Goal: Task Accomplishment & Management: Manage account settings

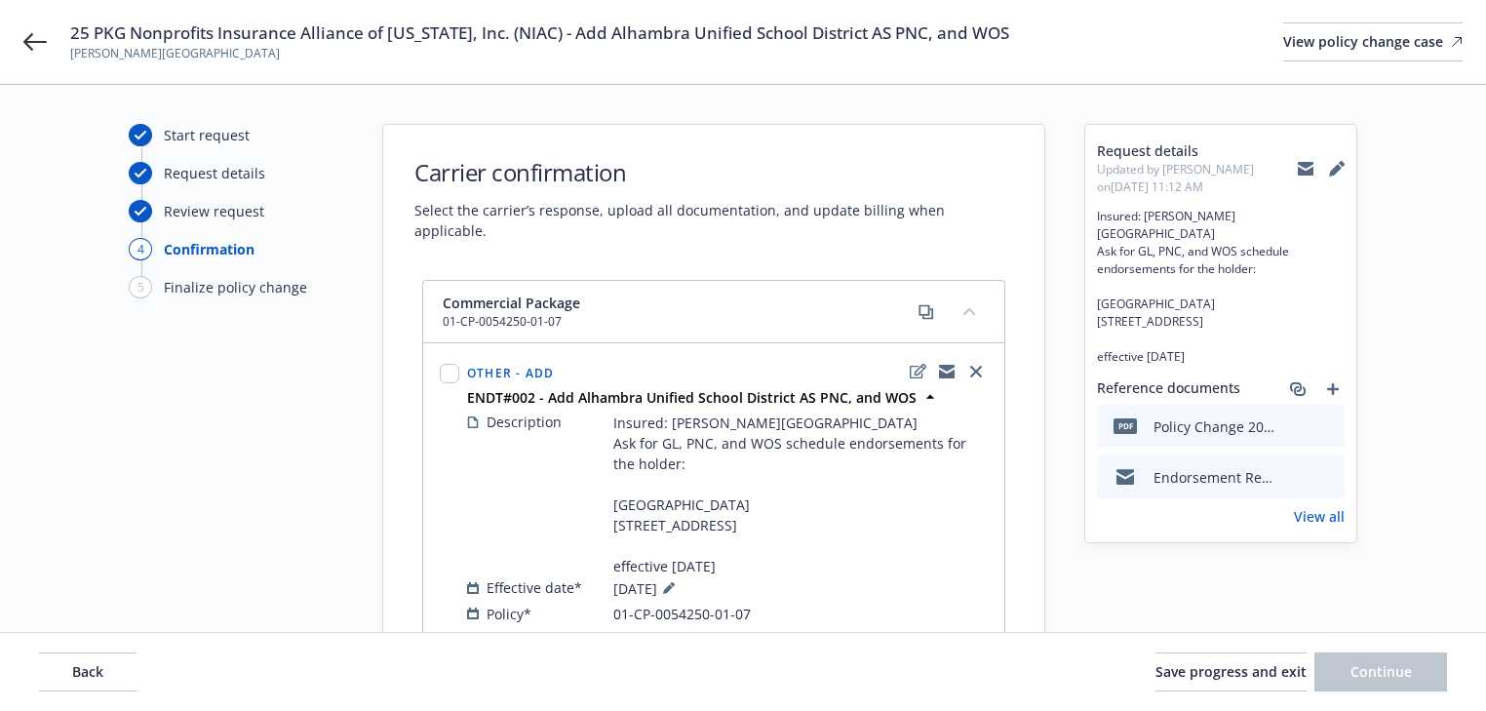
select select "ACCEPTED"
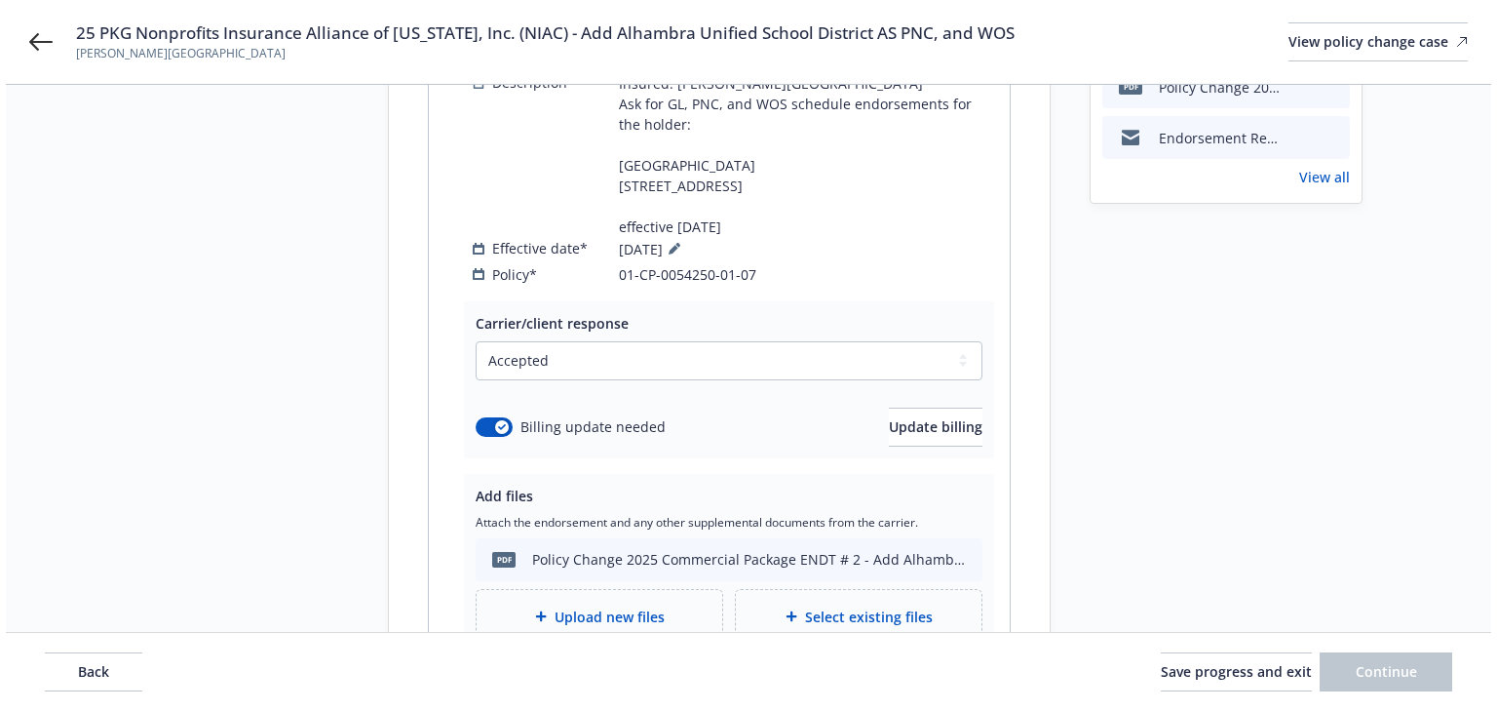
scroll to position [390, 0]
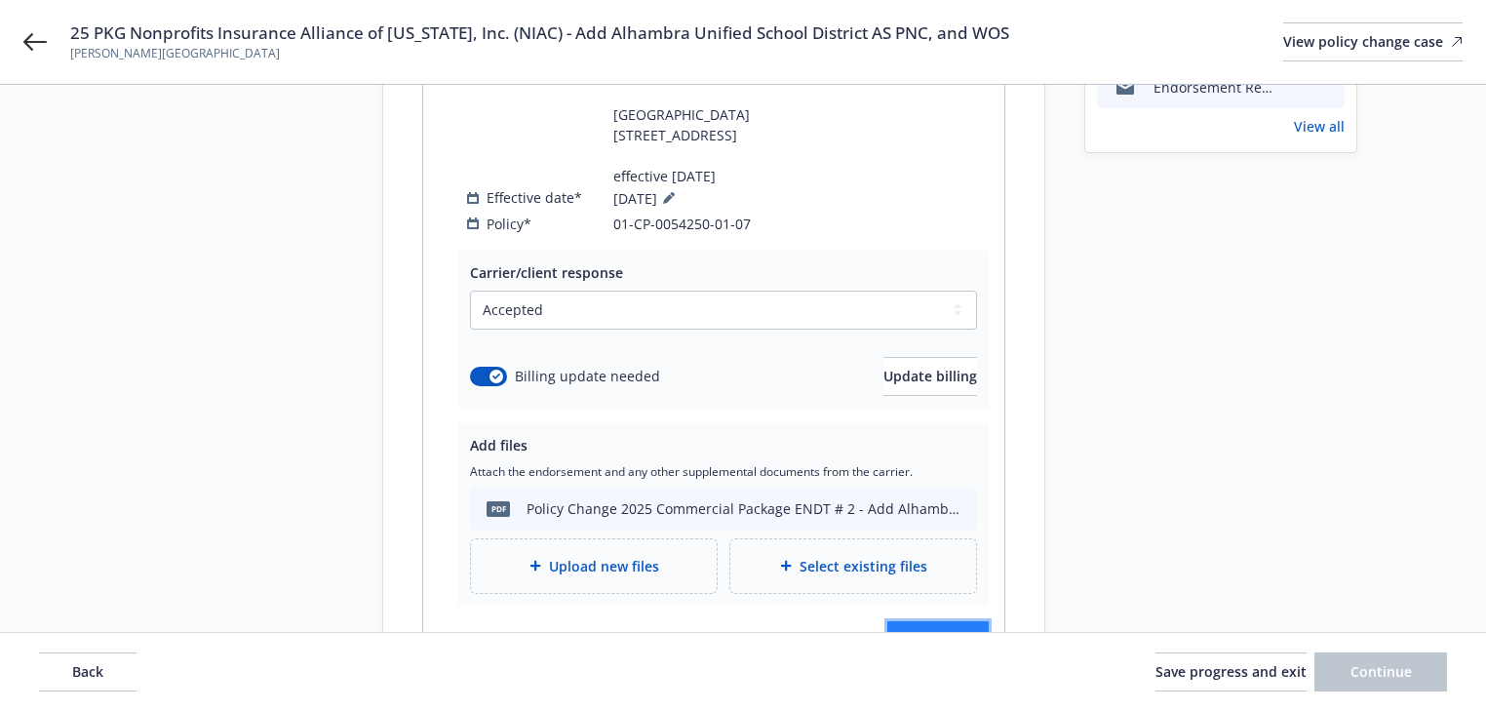
click at [924, 631] on span "Finalize change" at bounding box center [937, 640] width 101 height 19
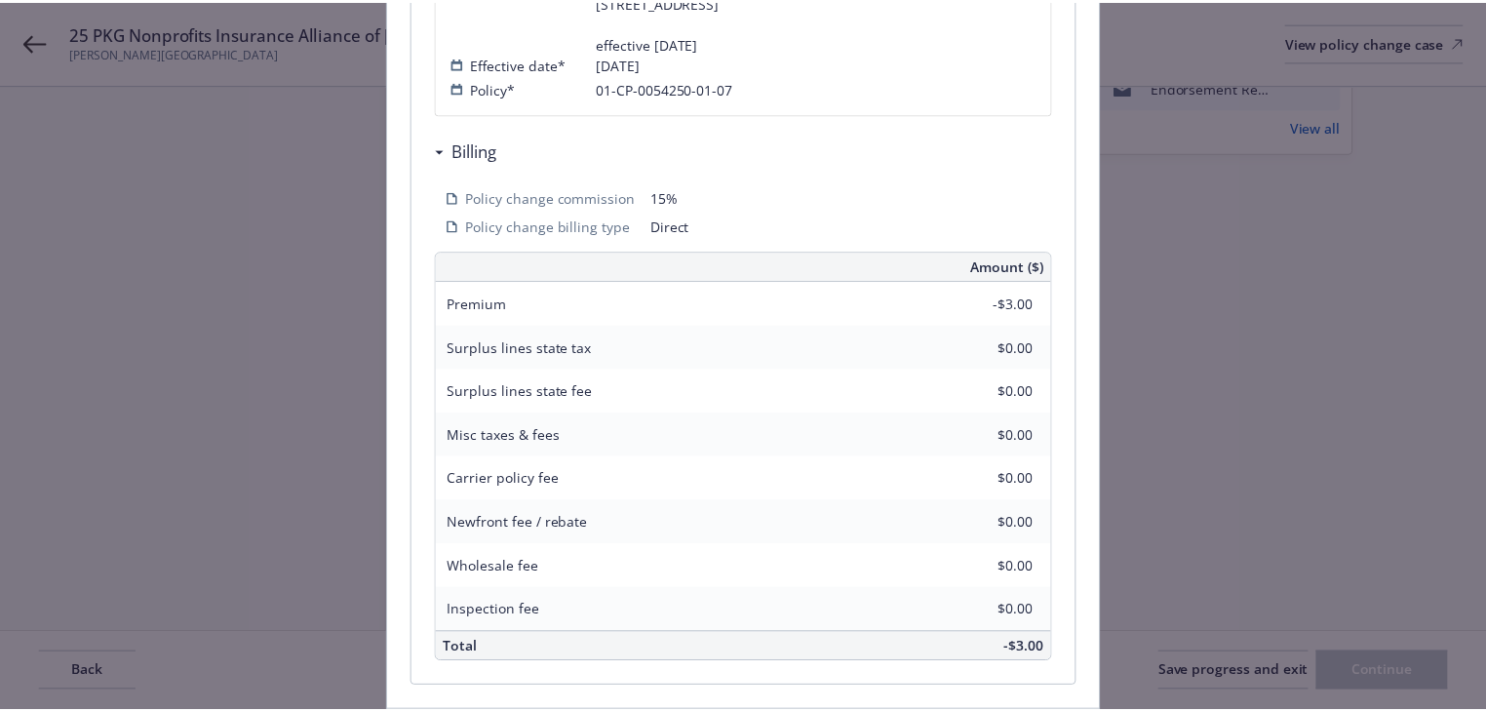
scroll to position [749, 0]
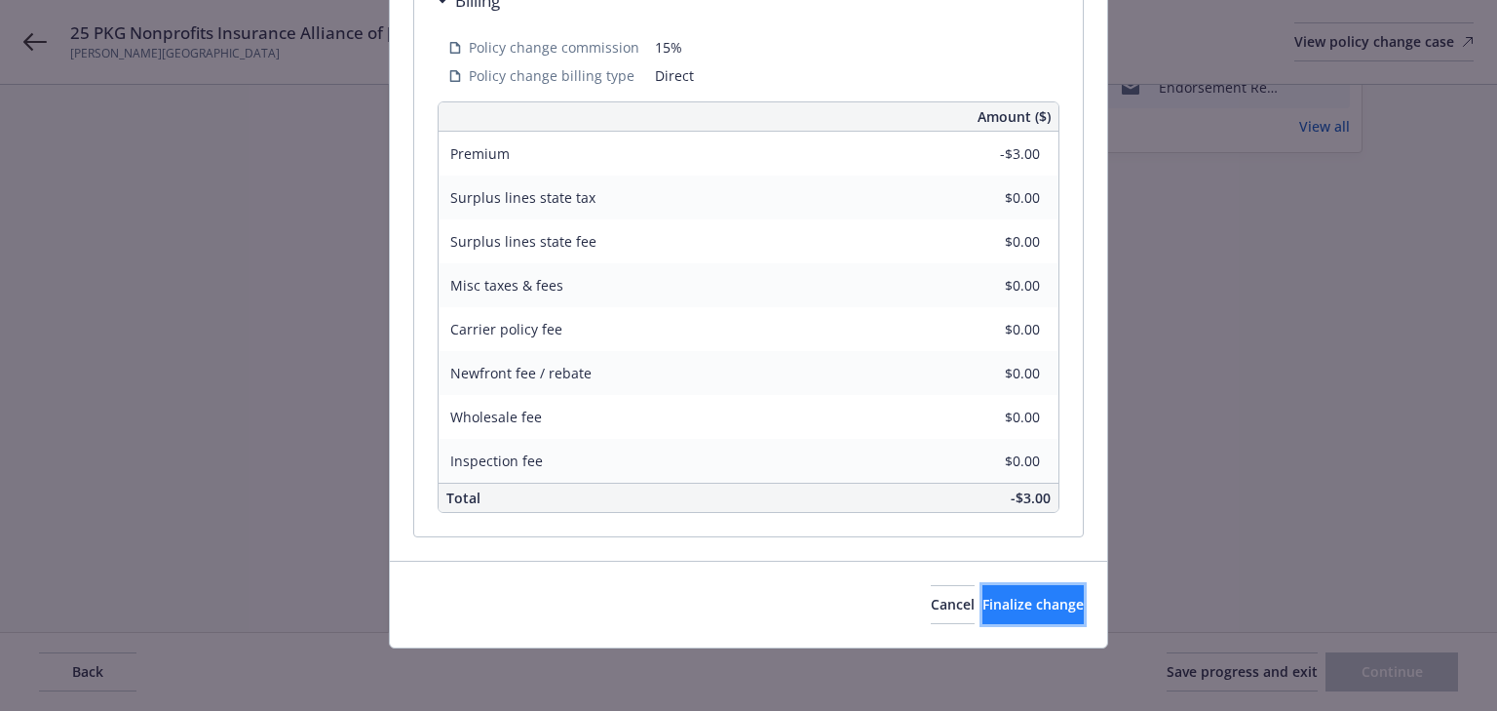
click at [1009, 620] on button "Finalize change" at bounding box center [1033, 604] width 101 height 39
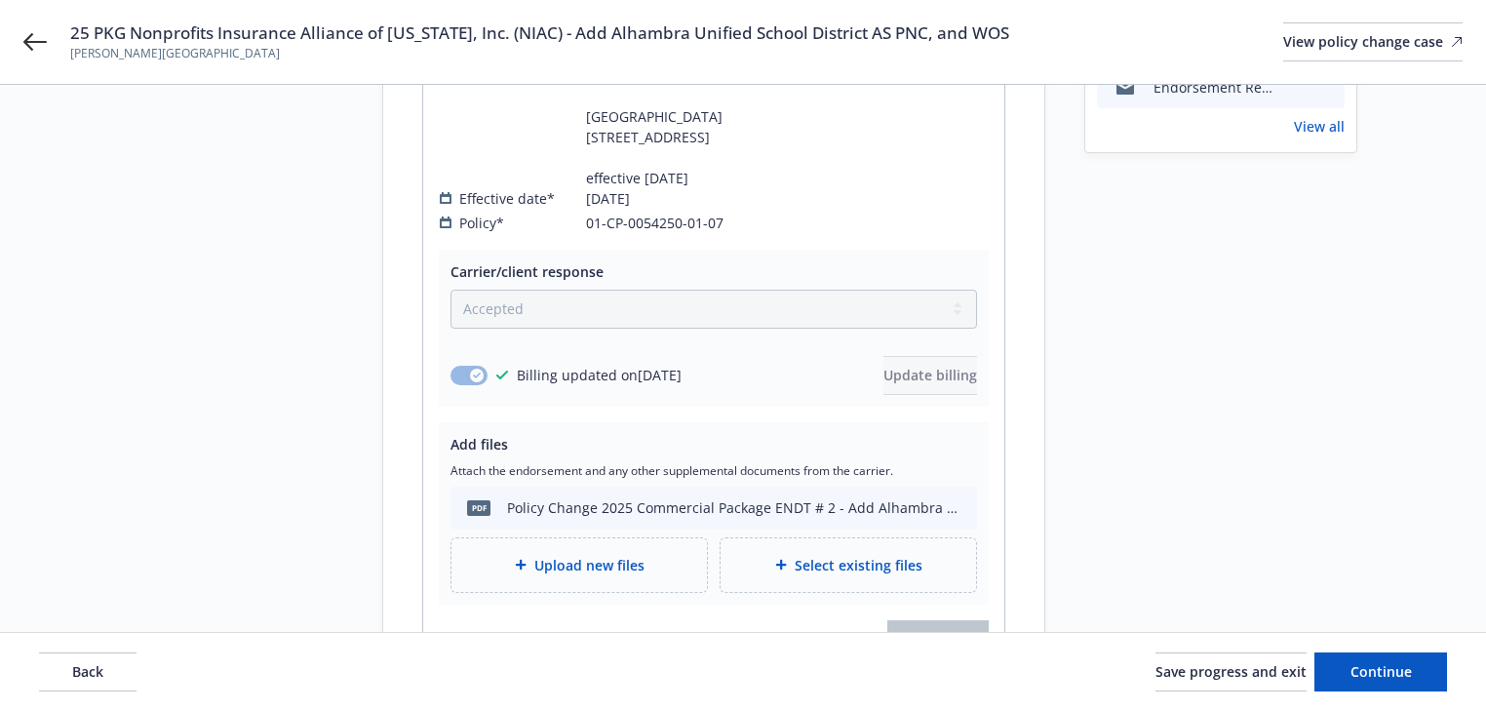
click at [1400, 690] on div "Back Save progress and exit Continue" at bounding box center [743, 672] width 1486 height 78
click at [1390, 664] on span "Continue" at bounding box center [1380, 671] width 61 height 19
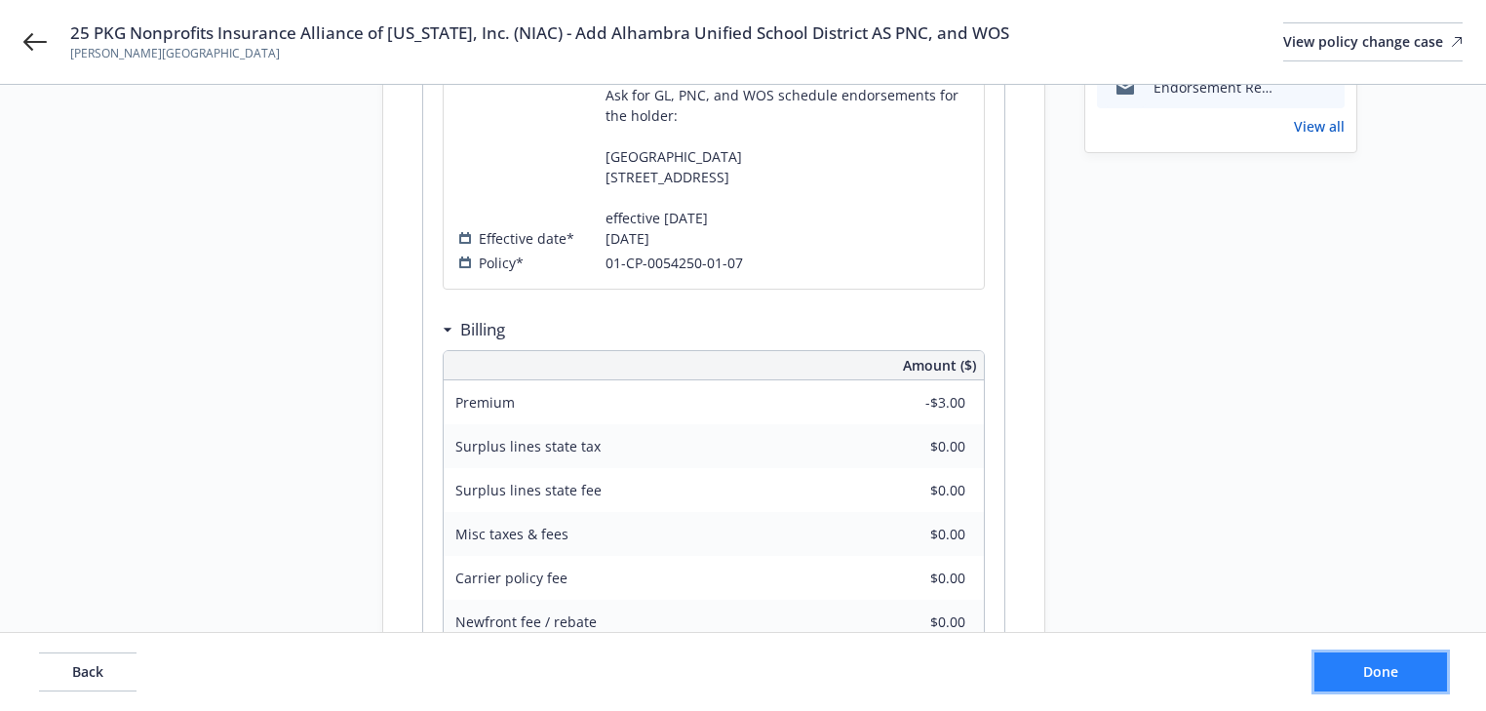
click at [1423, 669] on button "Done" at bounding box center [1380, 671] width 133 height 39
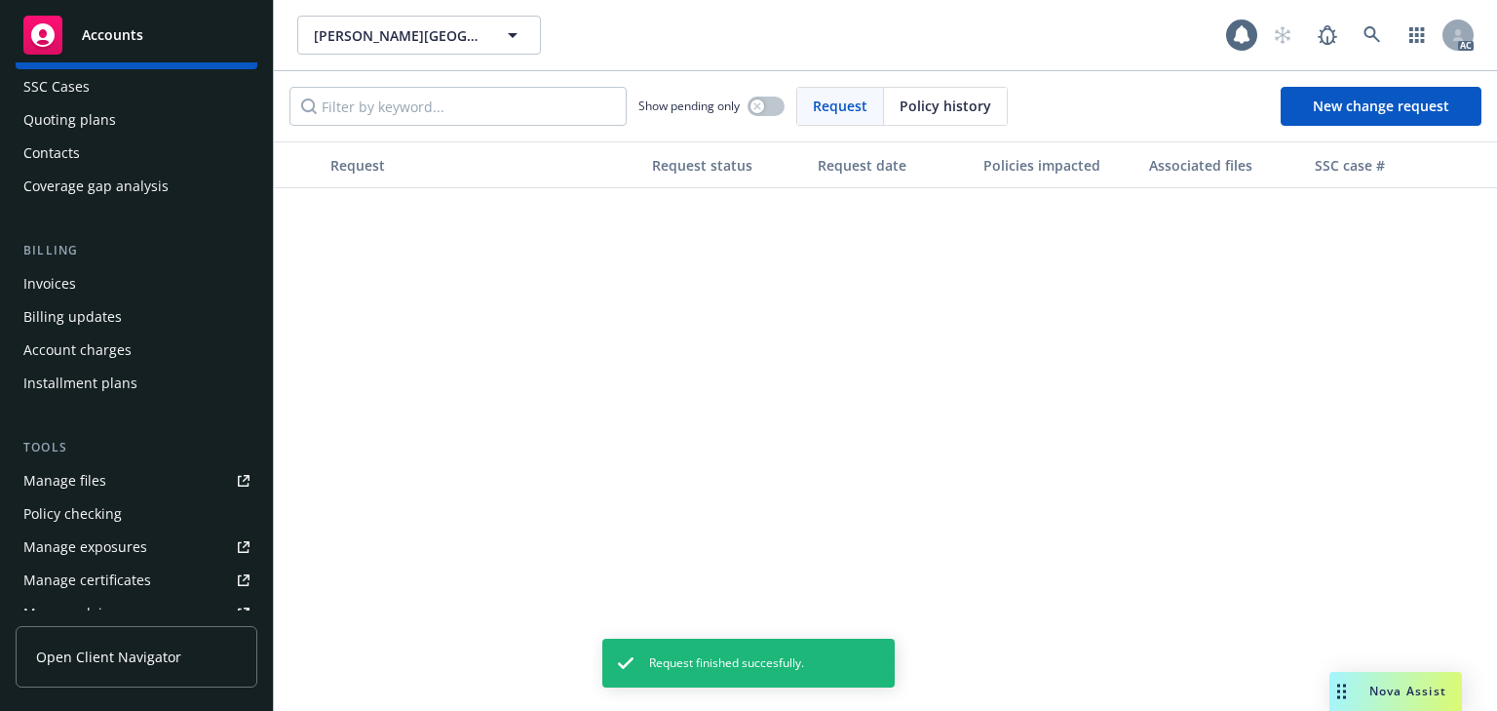
scroll to position [390, 0]
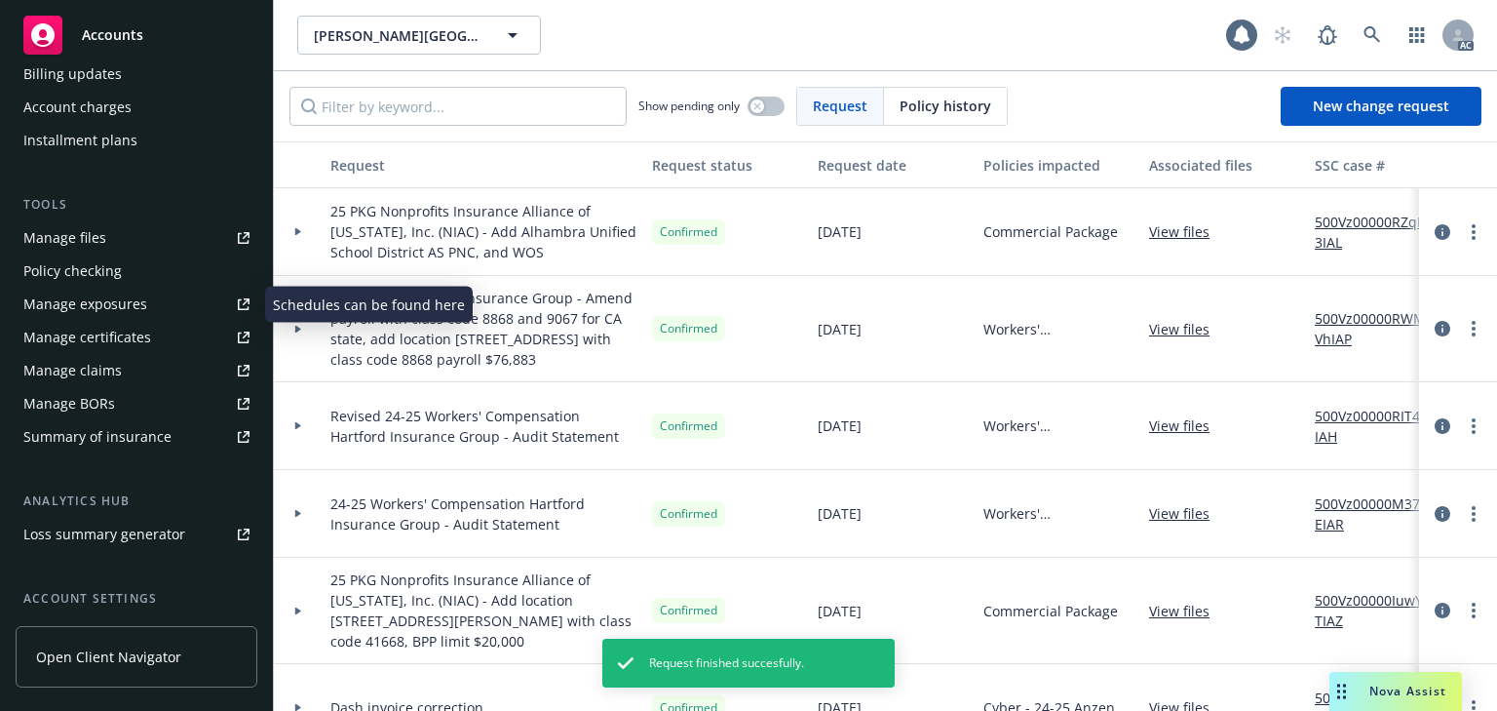
click at [116, 307] on div "Manage exposures" at bounding box center [85, 304] width 124 height 31
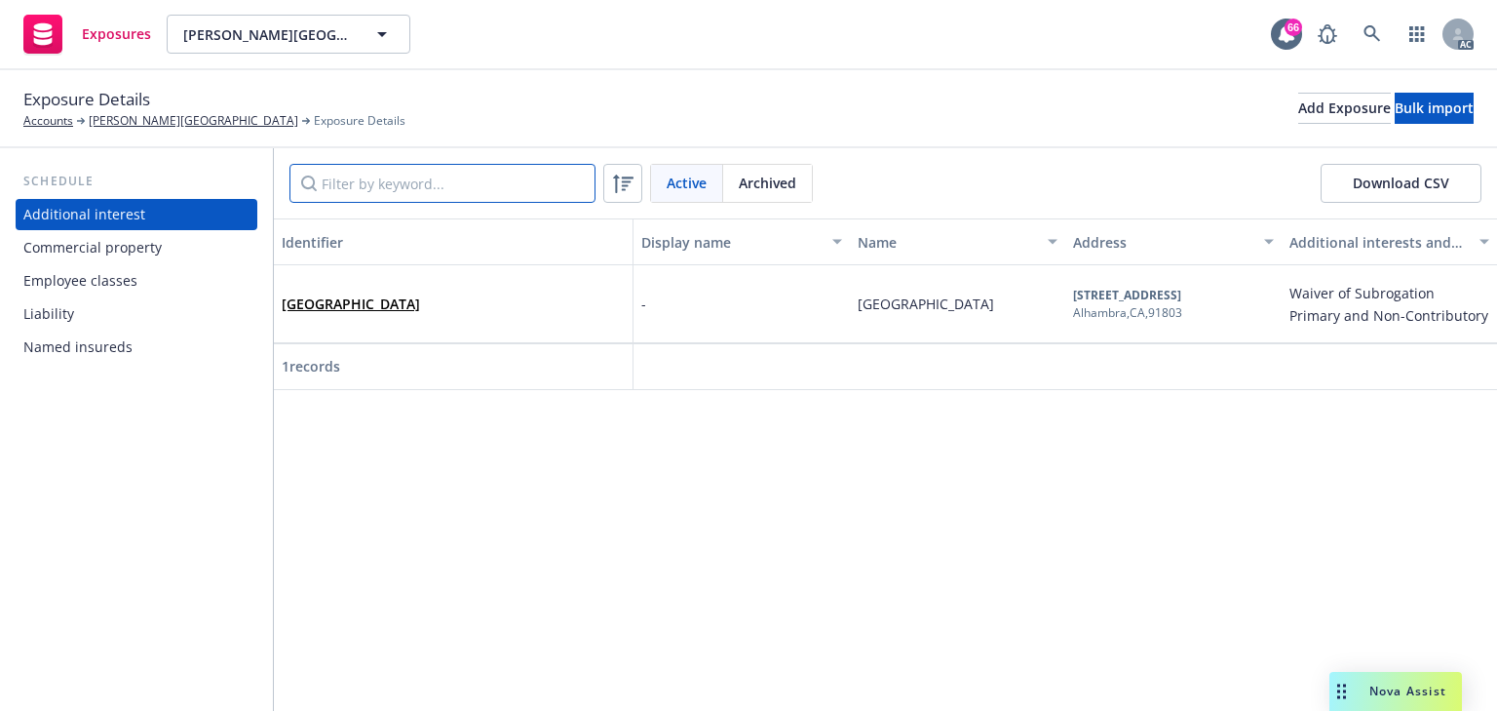
click at [452, 184] on input "Filter by keyword..." at bounding box center [443, 183] width 306 height 39
paste input "[GEOGRAPHIC_DATA]"
type input "[GEOGRAPHIC_DATA]"
click at [420, 299] on link "[GEOGRAPHIC_DATA]" at bounding box center [351, 303] width 138 height 19
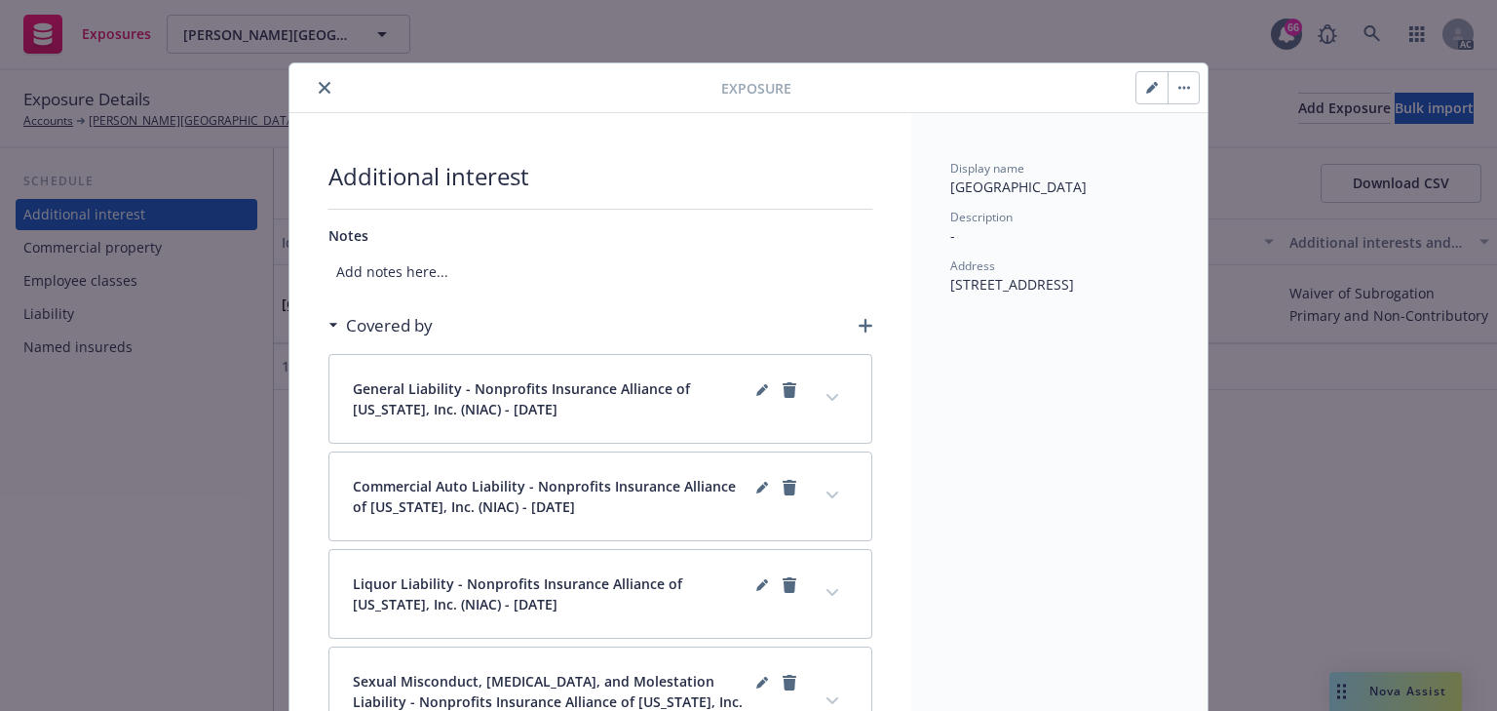
click at [1146, 102] on div at bounding box center [1168, 87] width 64 height 33
click at [1150, 86] on icon "button" at bounding box center [1152, 88] width 12 height 12
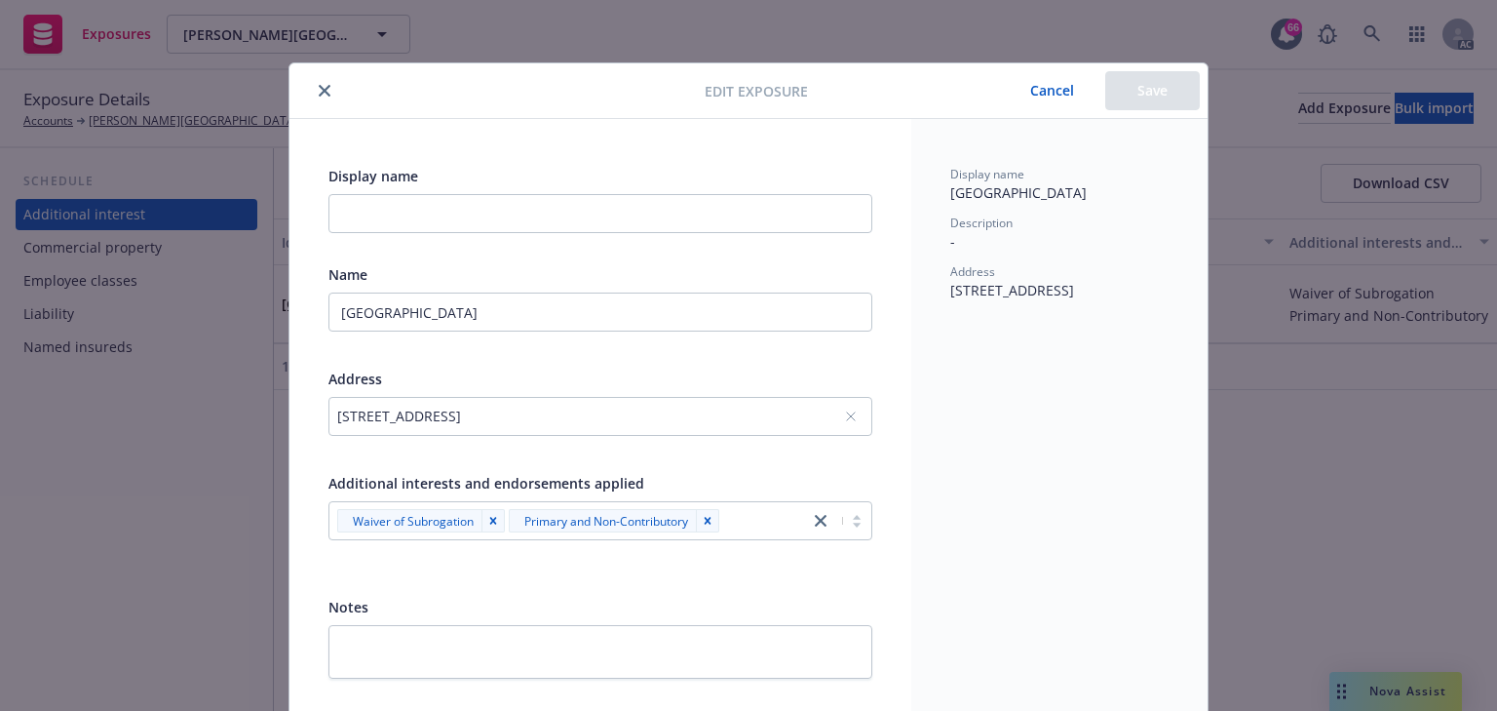
click at [1043, 94] on button "Cancel" at bounding box center [1052, 90] width 106 height 39
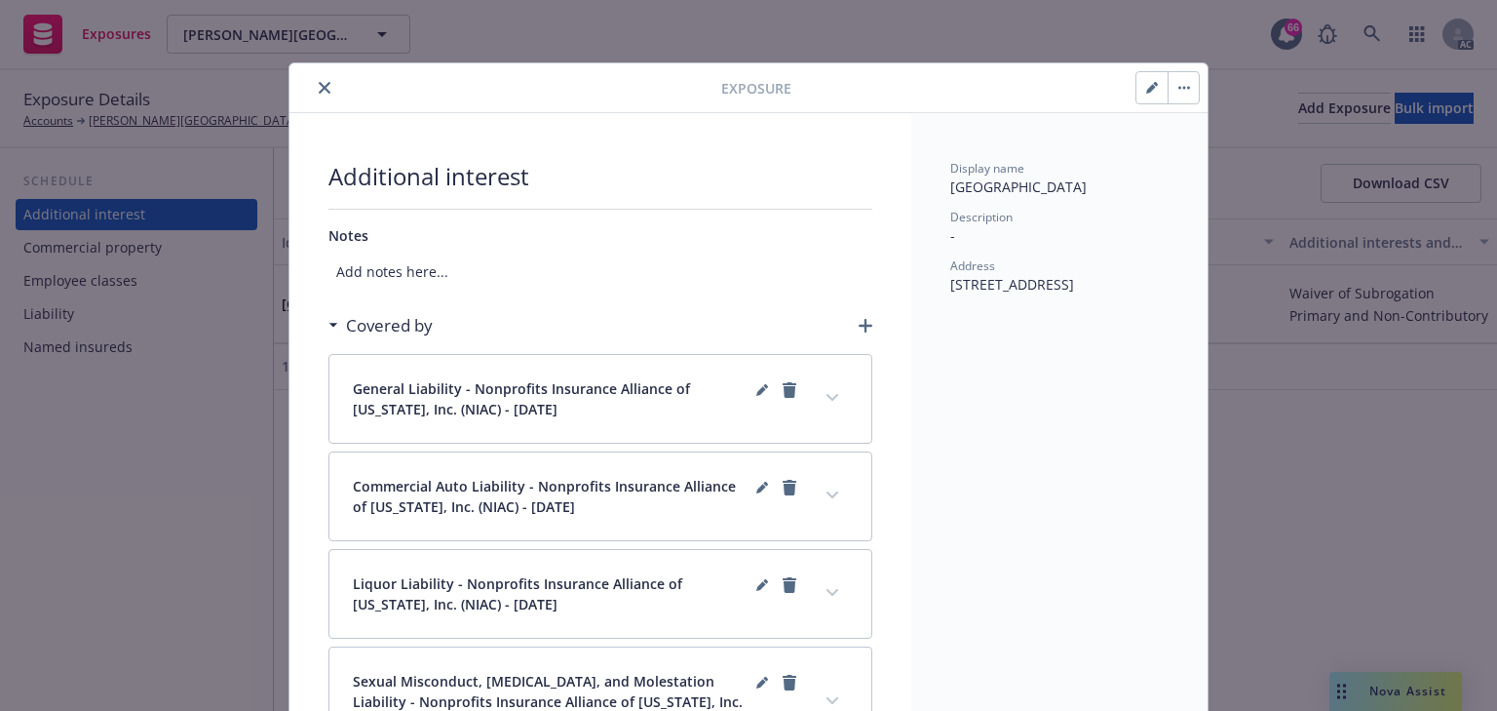
click at [319, 91] on icon "close" at bounding box center [325, 88] width 12 height 12
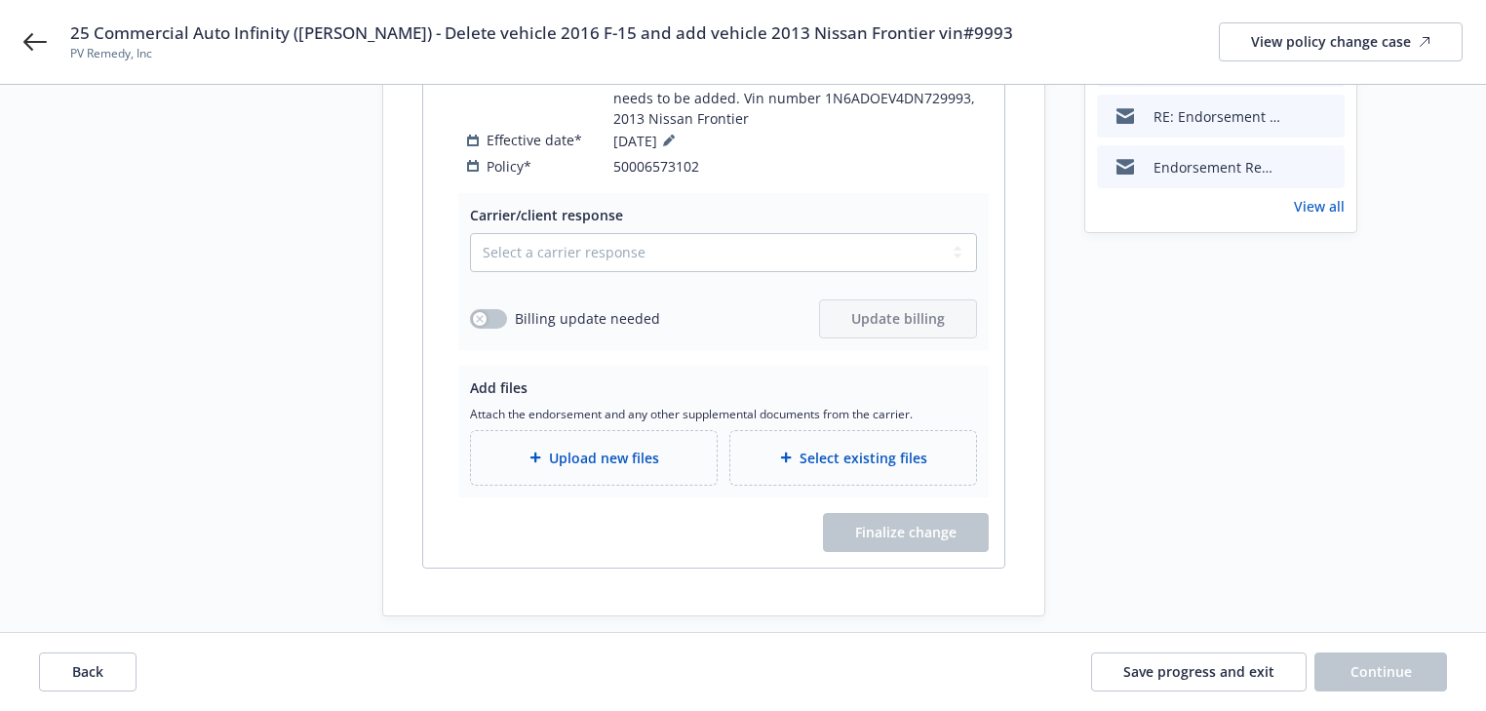
scroll to position [448, 0]
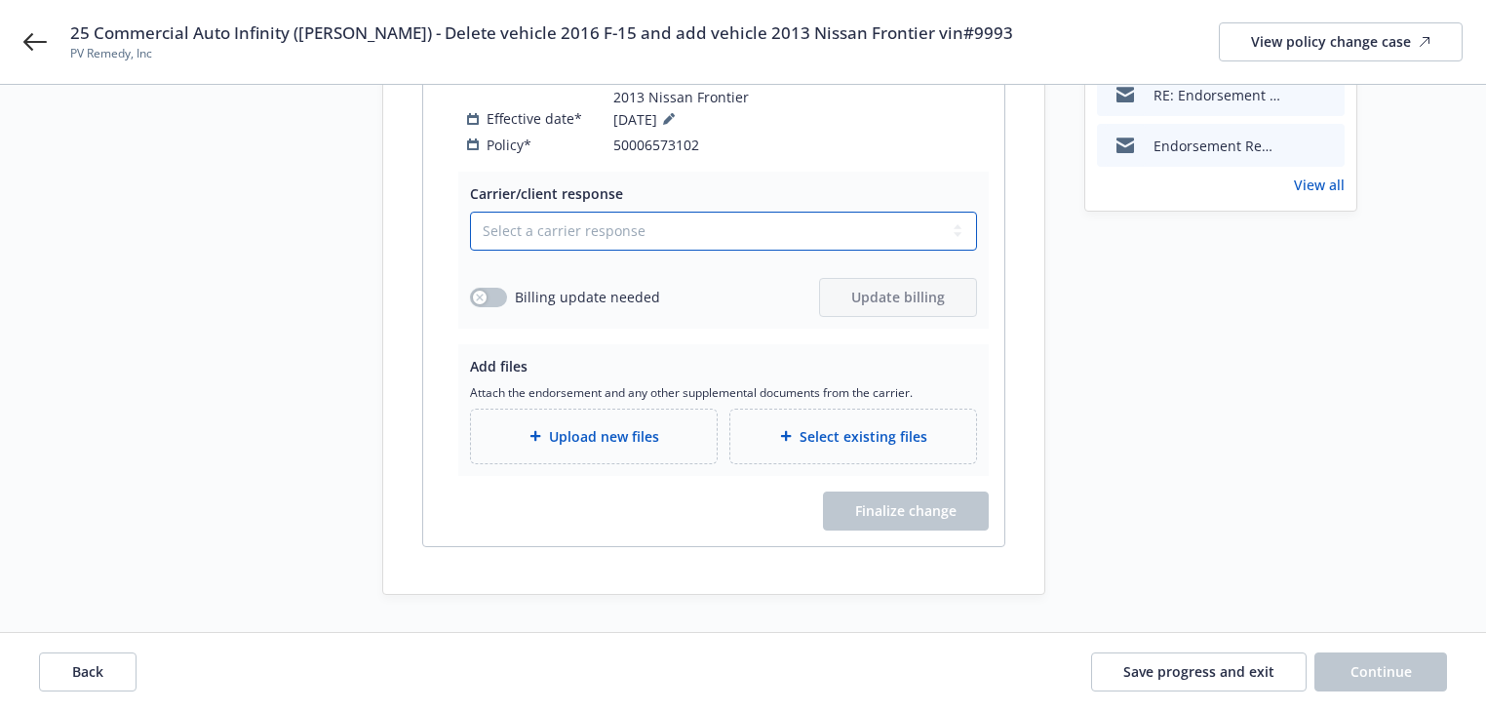
click at [623, 238] on select "Select a carrier response Accepted Accepted with revision No endorsement needed…" at bounding box center [723, 231] width 507 height 39
select select "DECLINED_BY_CARRIER"
click at [470, 251] on select "Select a carrier response Accepted Accepted with revision No endorsement needed…" at bounding box center [723, 231] width 507 height 39
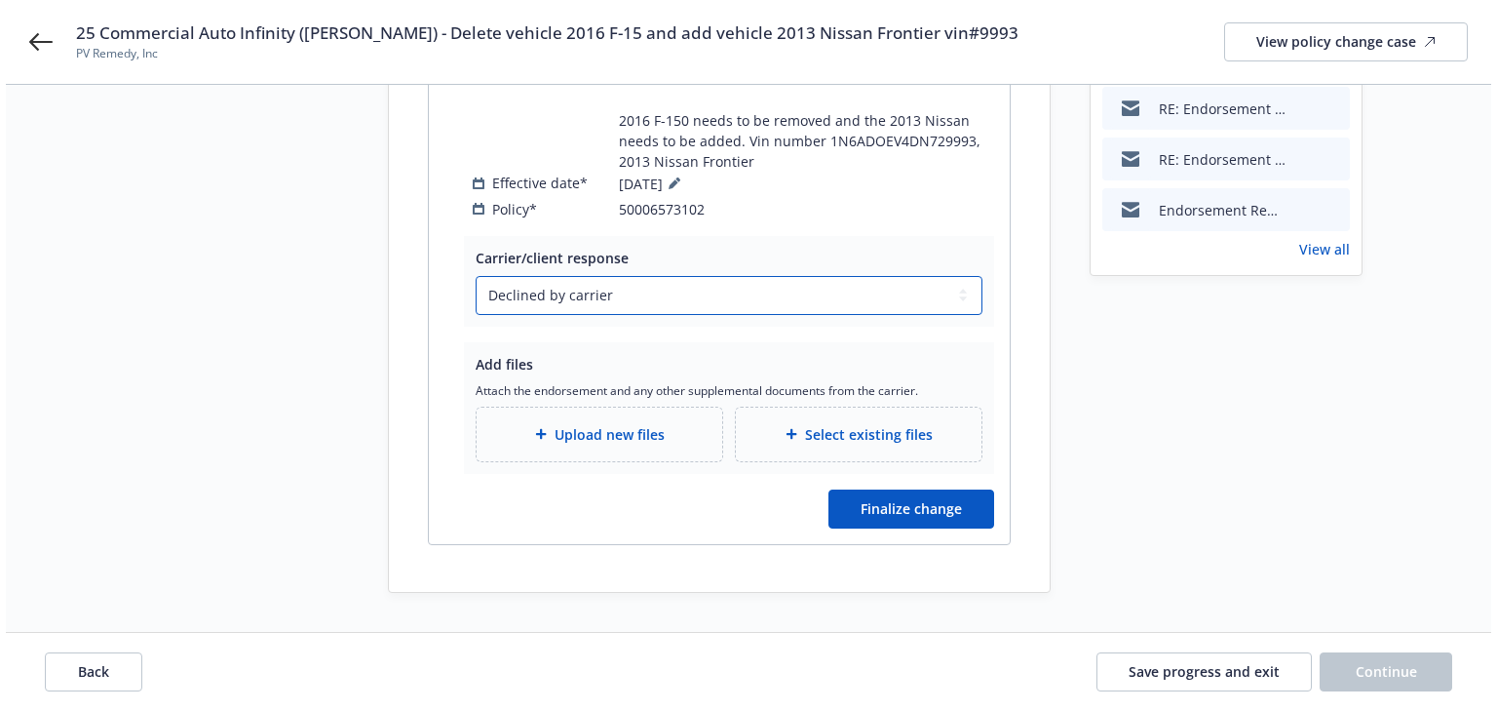
scroll to position [382, 0]
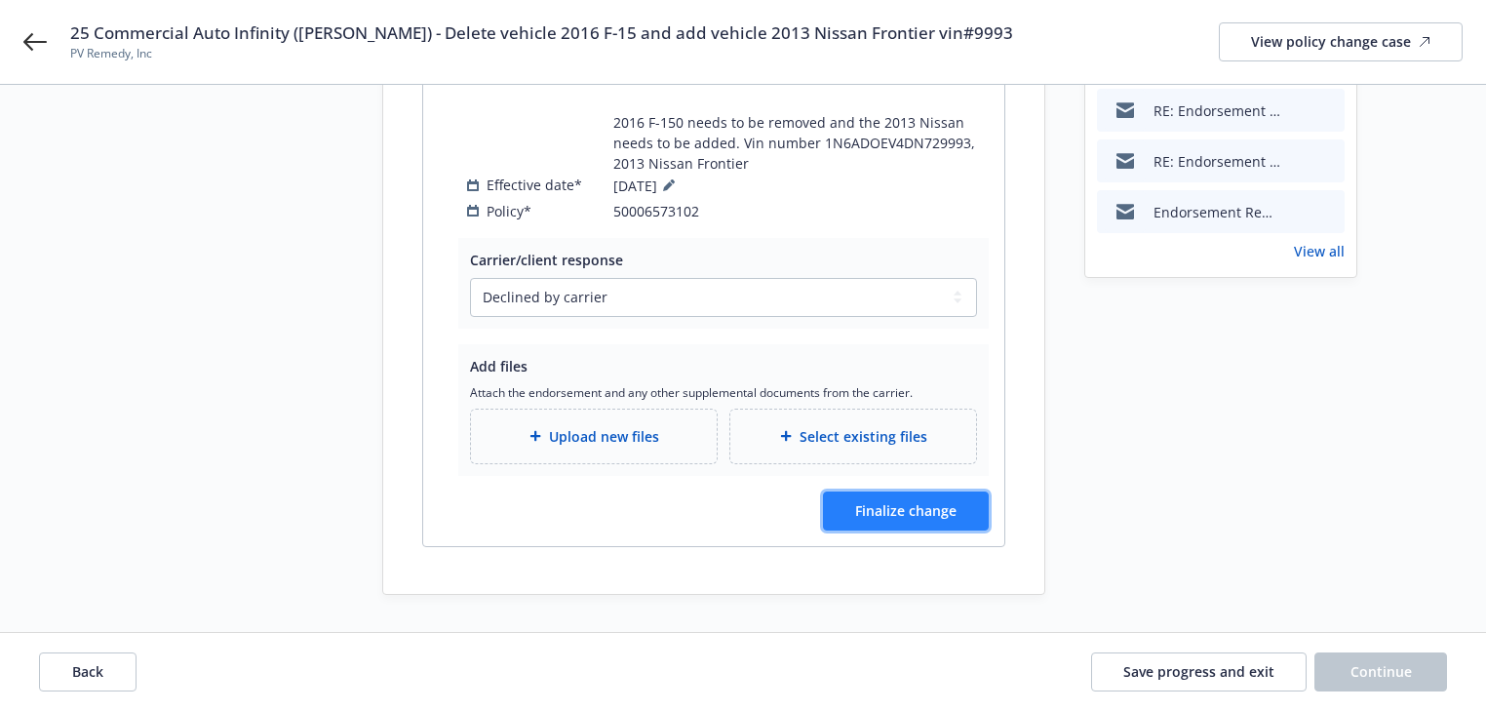
click at [911, 501] on span "Finalize change" at bounding box center [905, 510] width 101 height 19
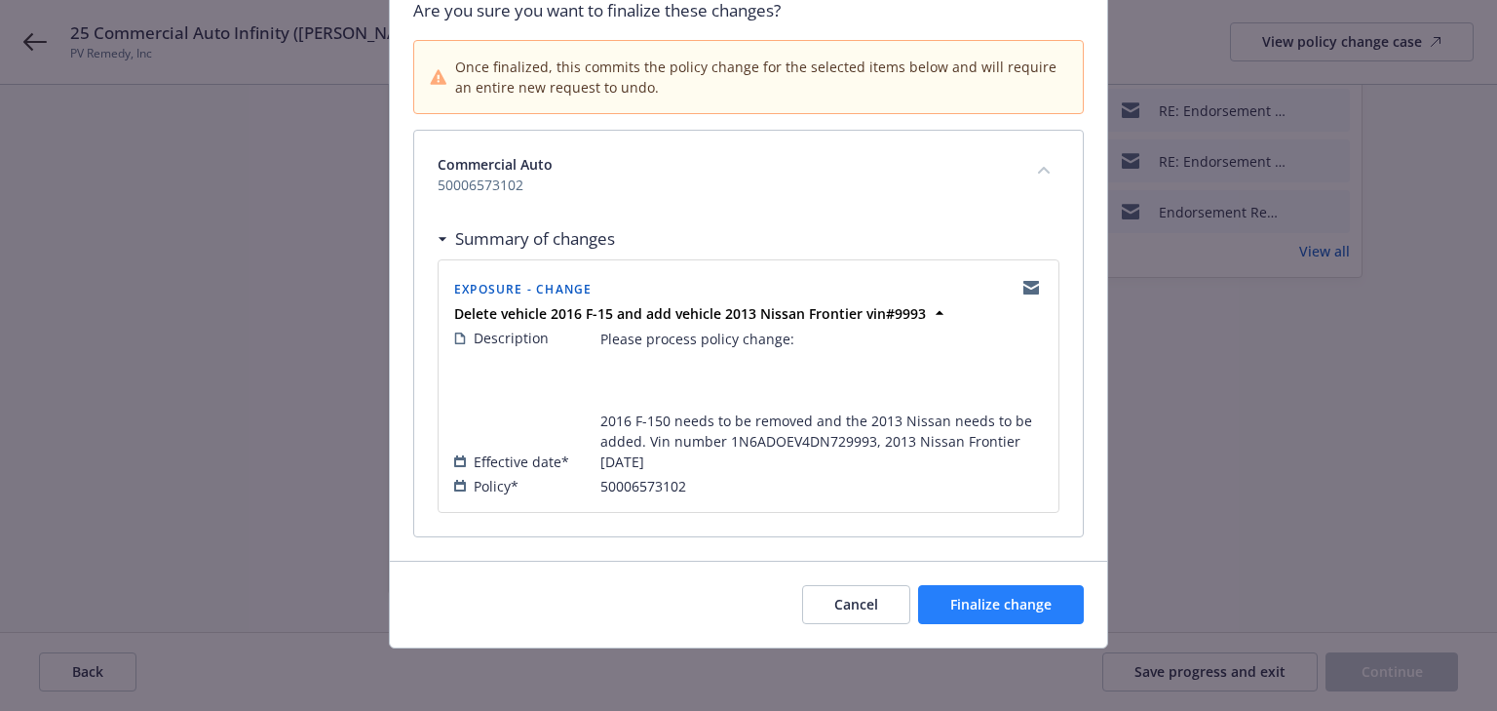
scroll to position [179, 0]
click at [1010, 601] on span "Finalize change" at bounding box center [1001, 604] width 101 height 19
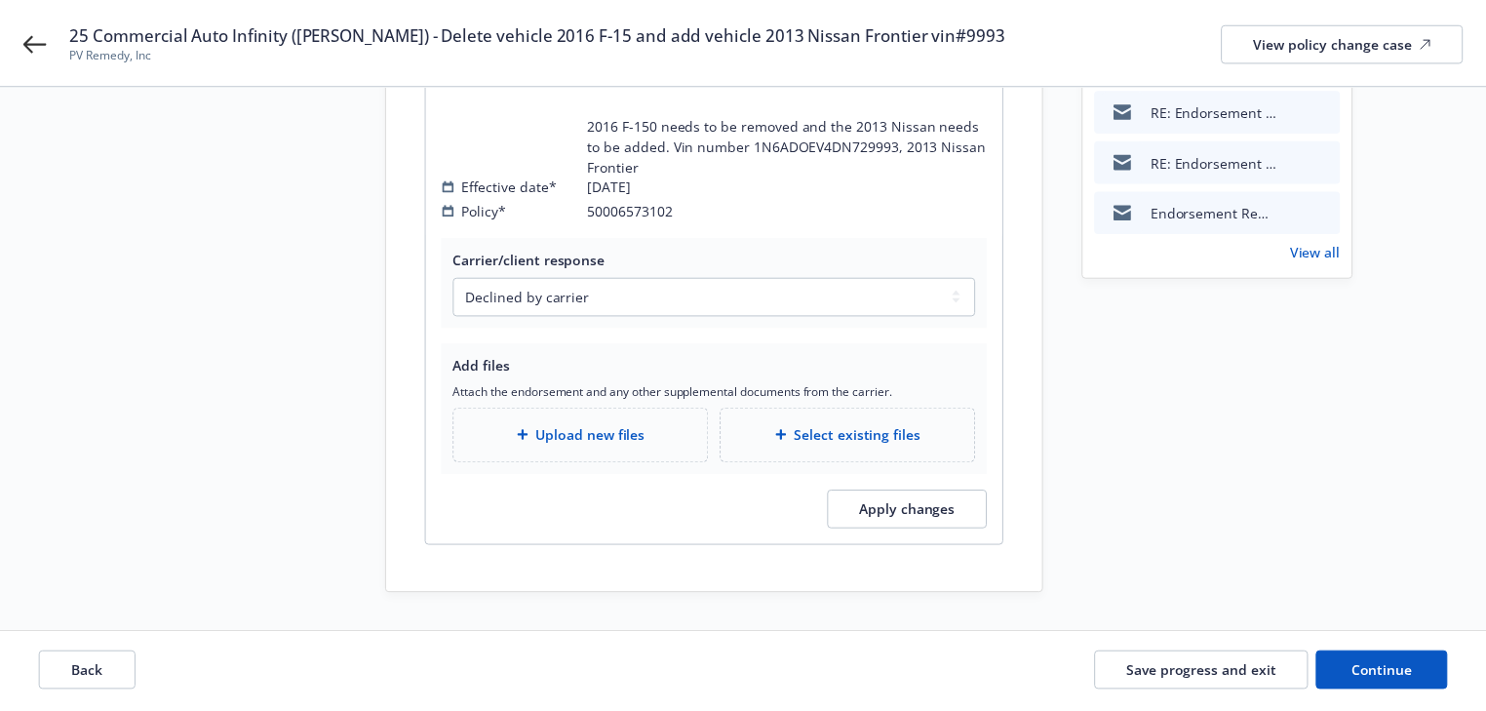
scroll to position [380, 0]
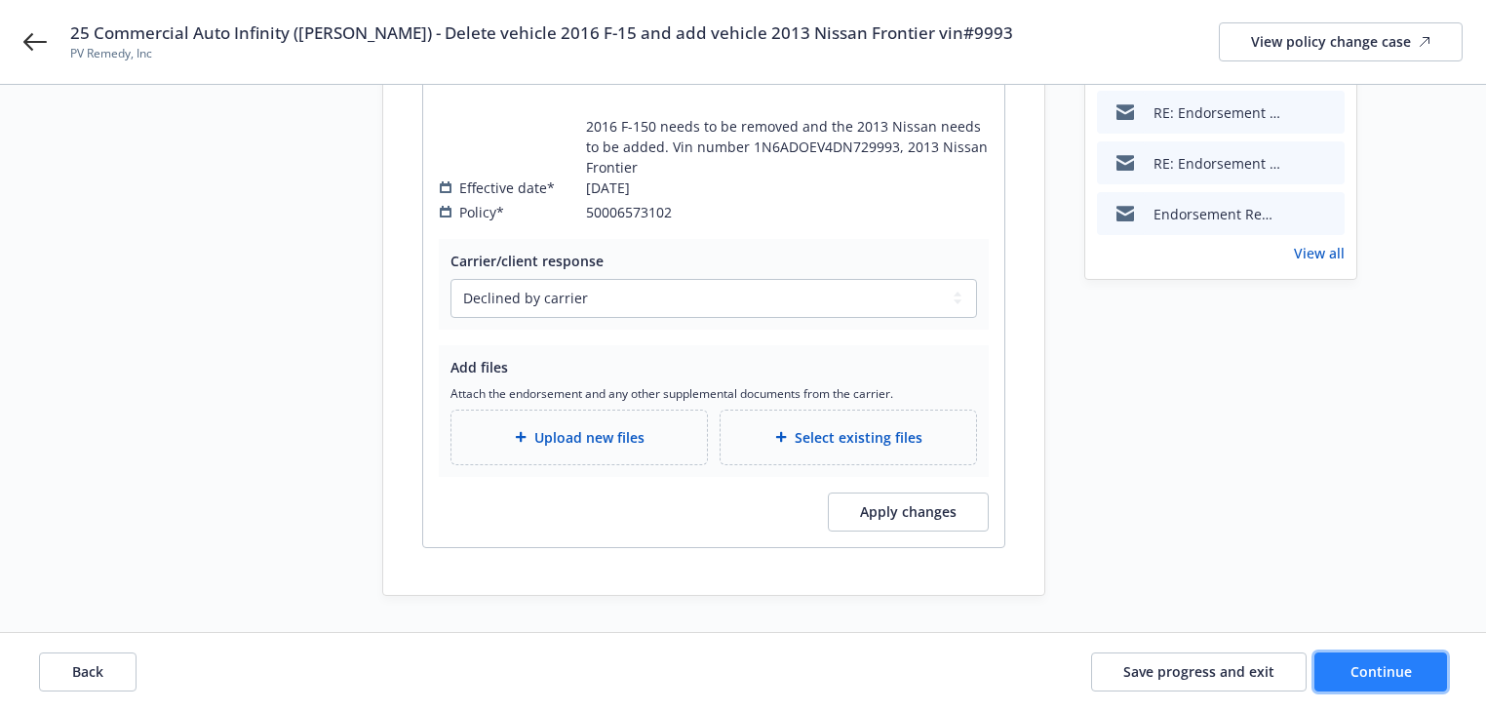
click at [1416, 682] on button "Continue" at bounding box center [1380, 671] width 133 height 39
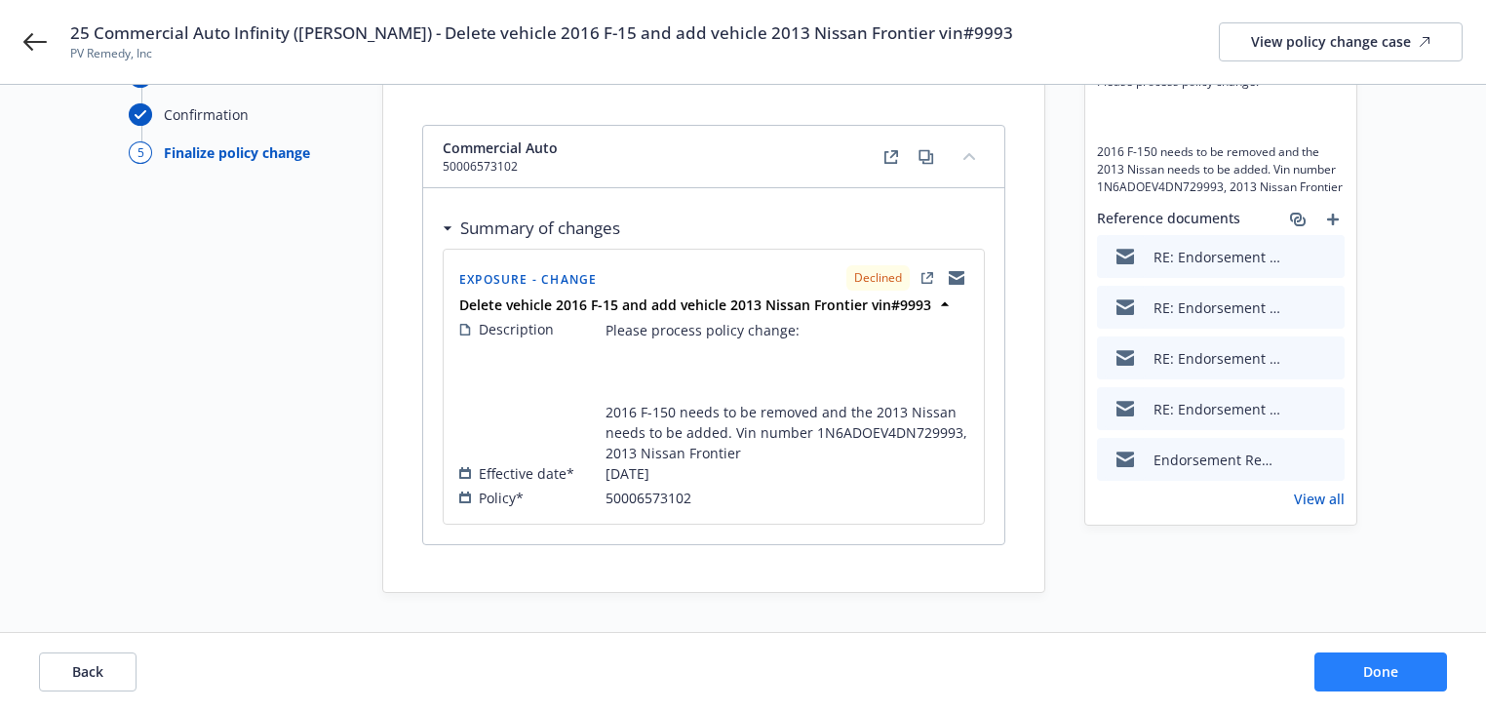
scroll to position [153, 0]
click at [1409, 679] on button "Done" at bounding box center [1380, 671] width 133 height 39
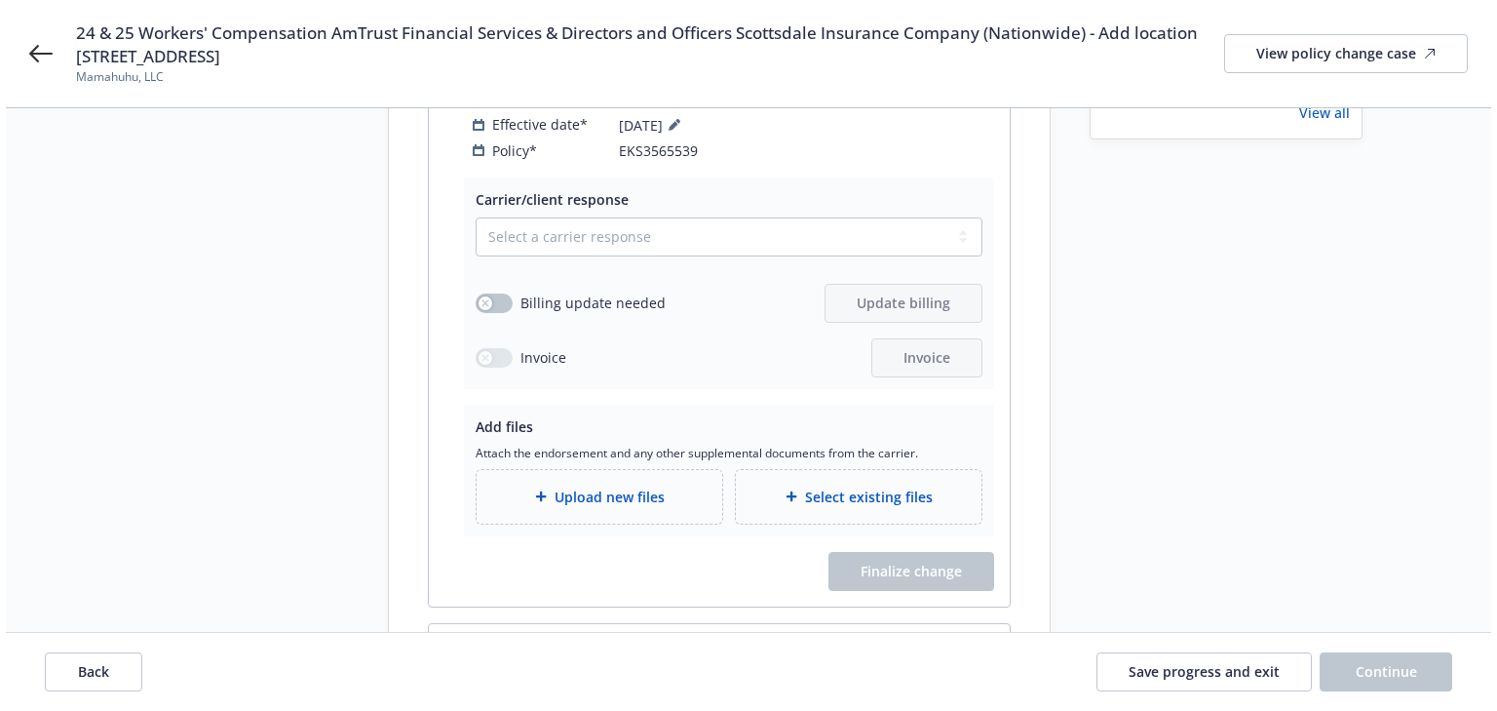
scroll to position [468, 0]
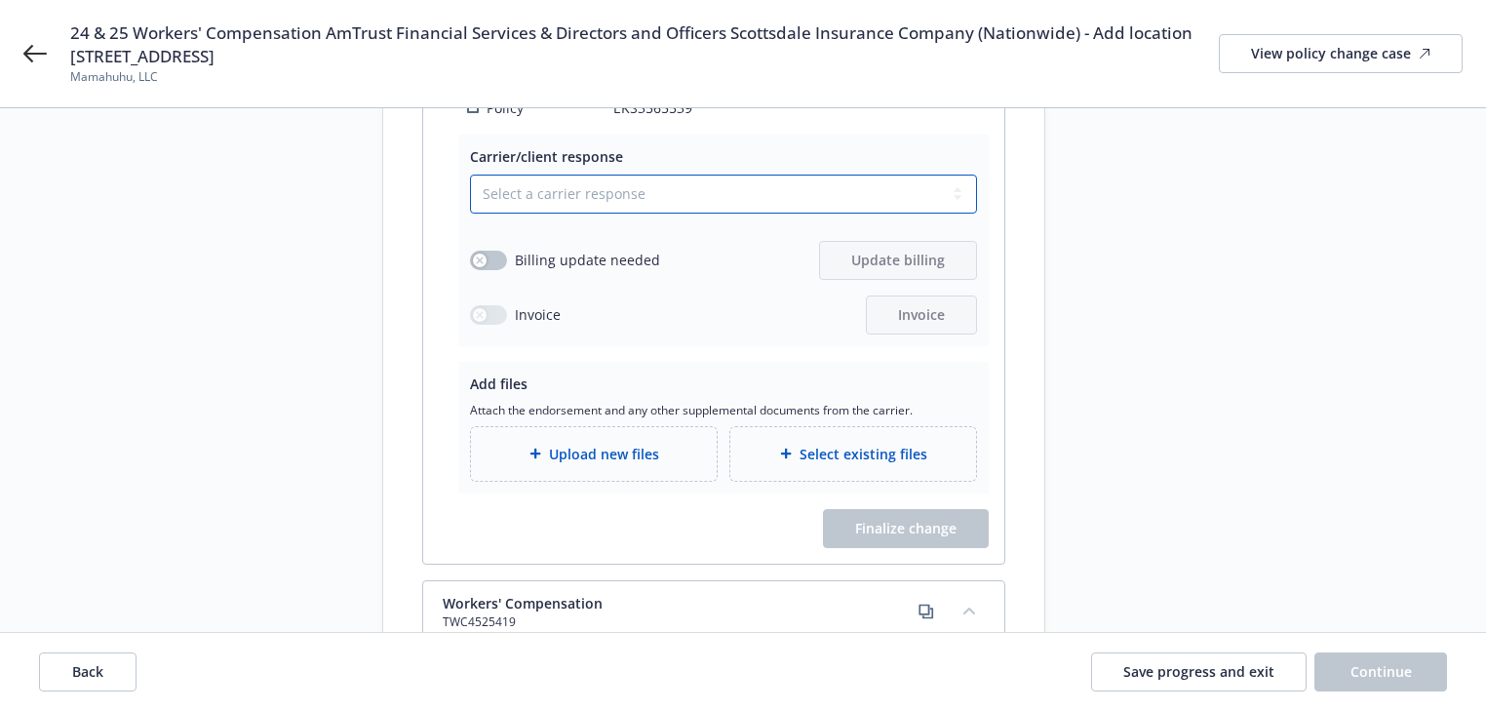
click at [601, 187] on select "Select a carrier response Accepted Accepted with revision No endorsement needed…" at bounding box center [723, 194] width 507 height 39
select select "DECLINED_BY_CARRIER"
click at [470, 175] on select "Select a carrier response Accepted Accepted with revision No endorsement needed…" at bounding box center [723, 194] width 507 height 39
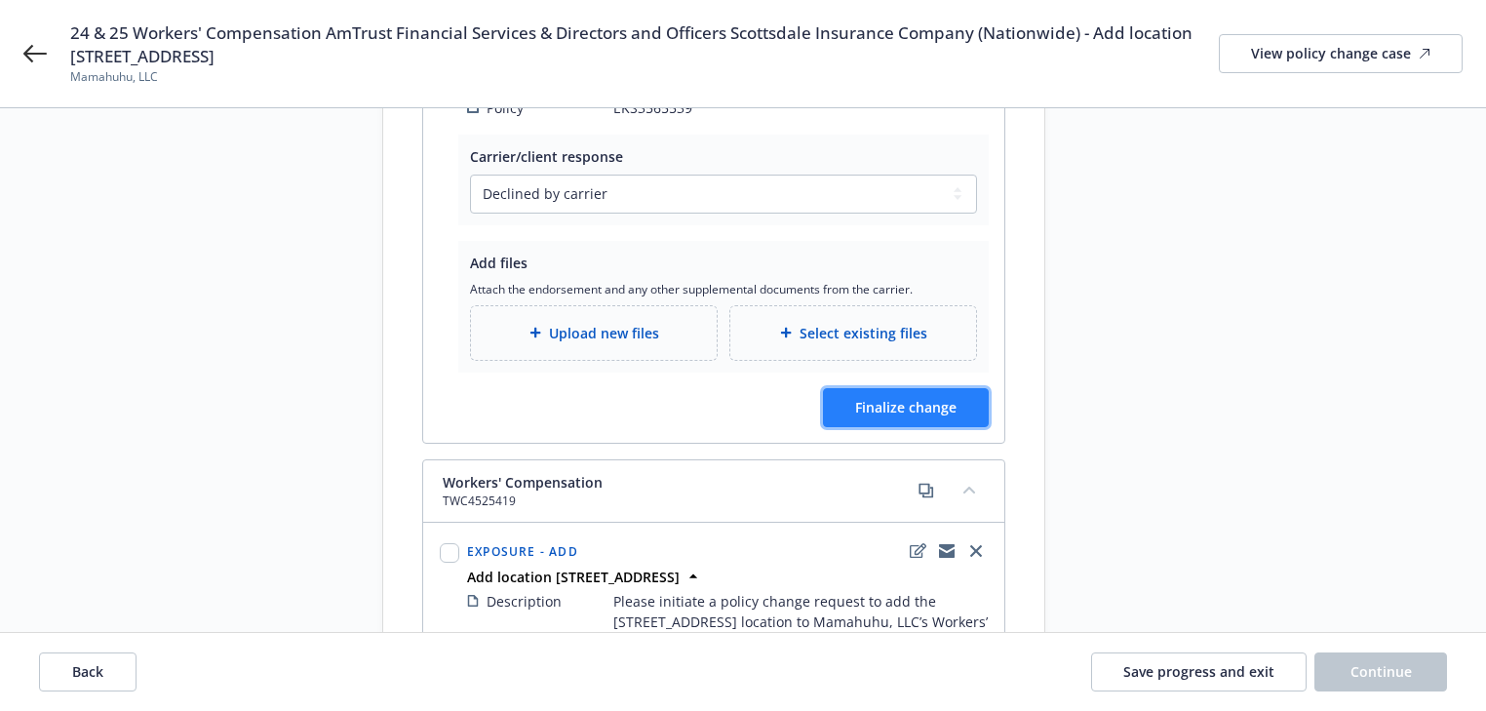
click at [873, 398] on span "Finalize change" at bounding box center [905, 407] width 101 height 19
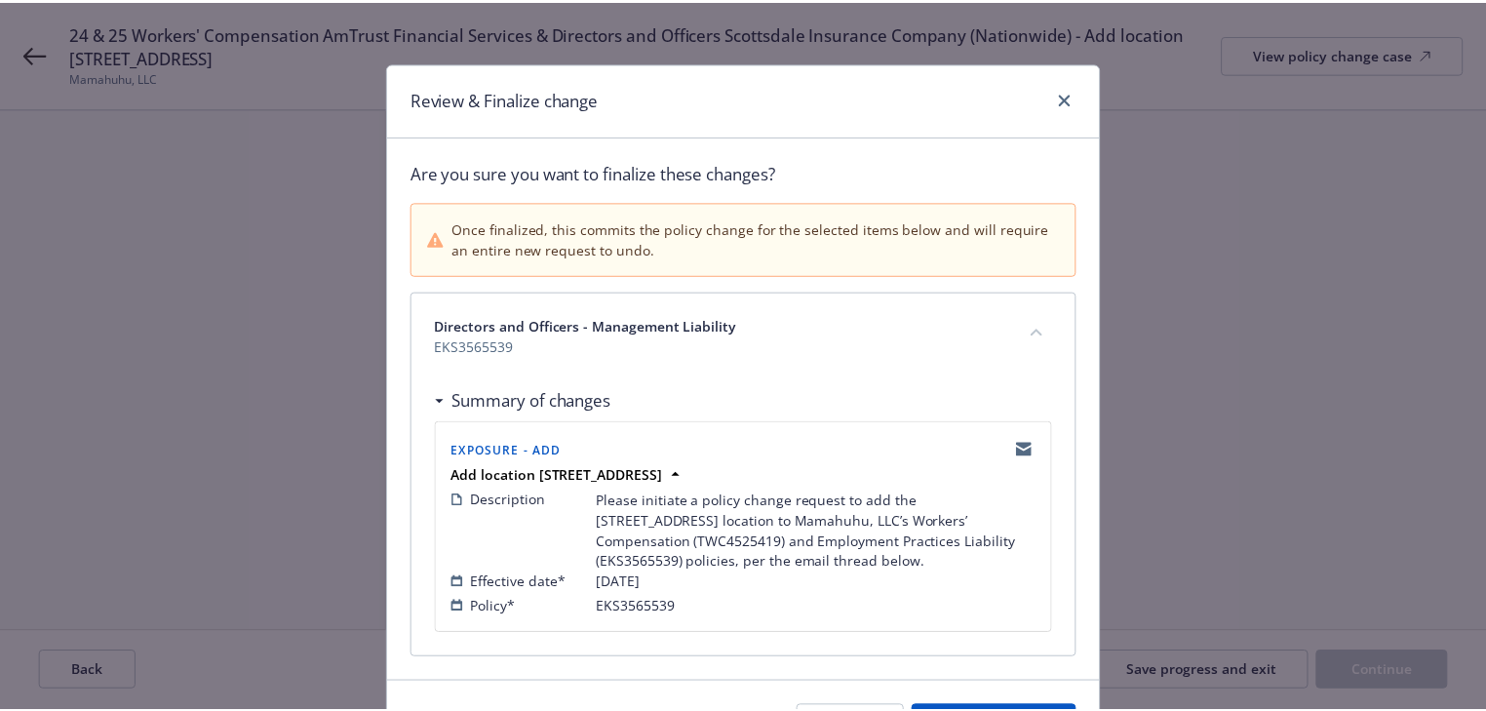
scroll to position [119, 0]
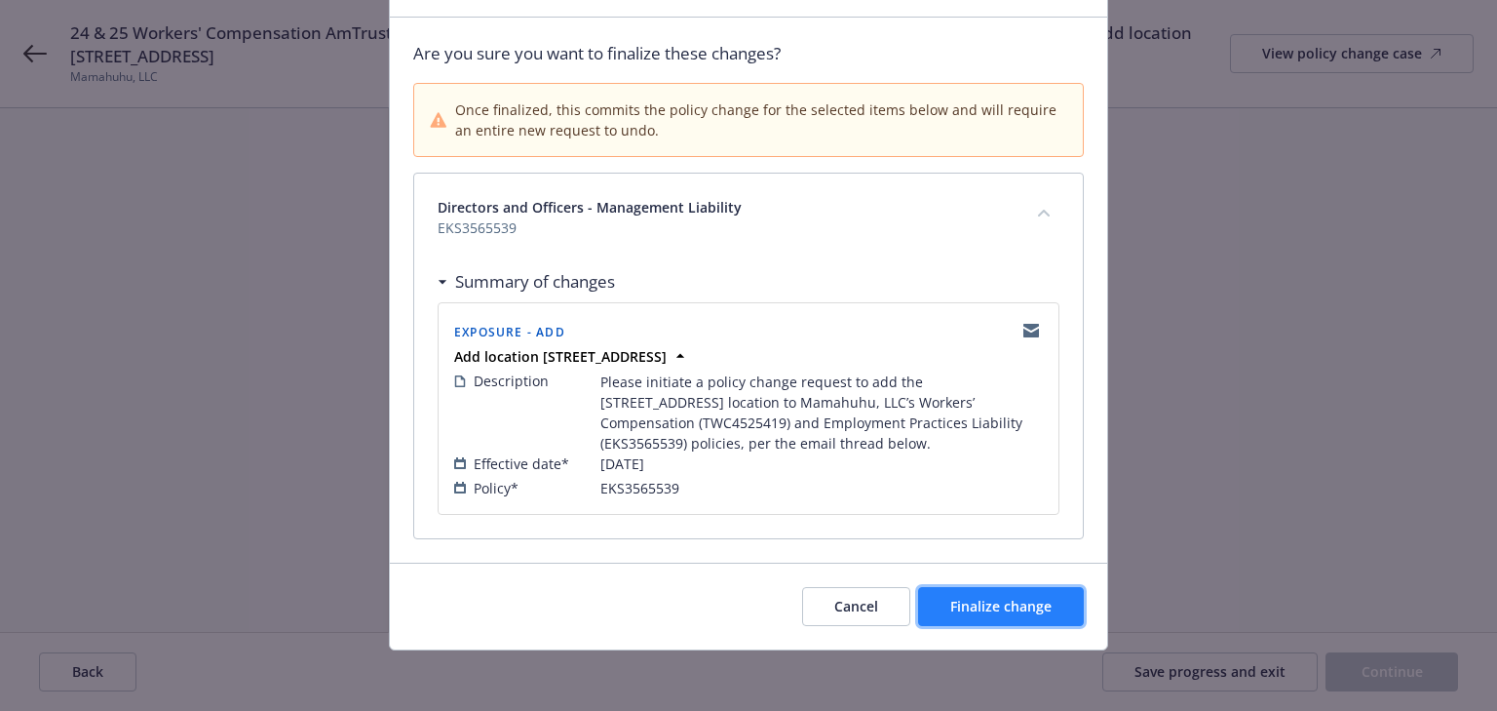
click at [1013, 597] on span "Finalize change" at bounding box center [1001, 606] width 101 height 19
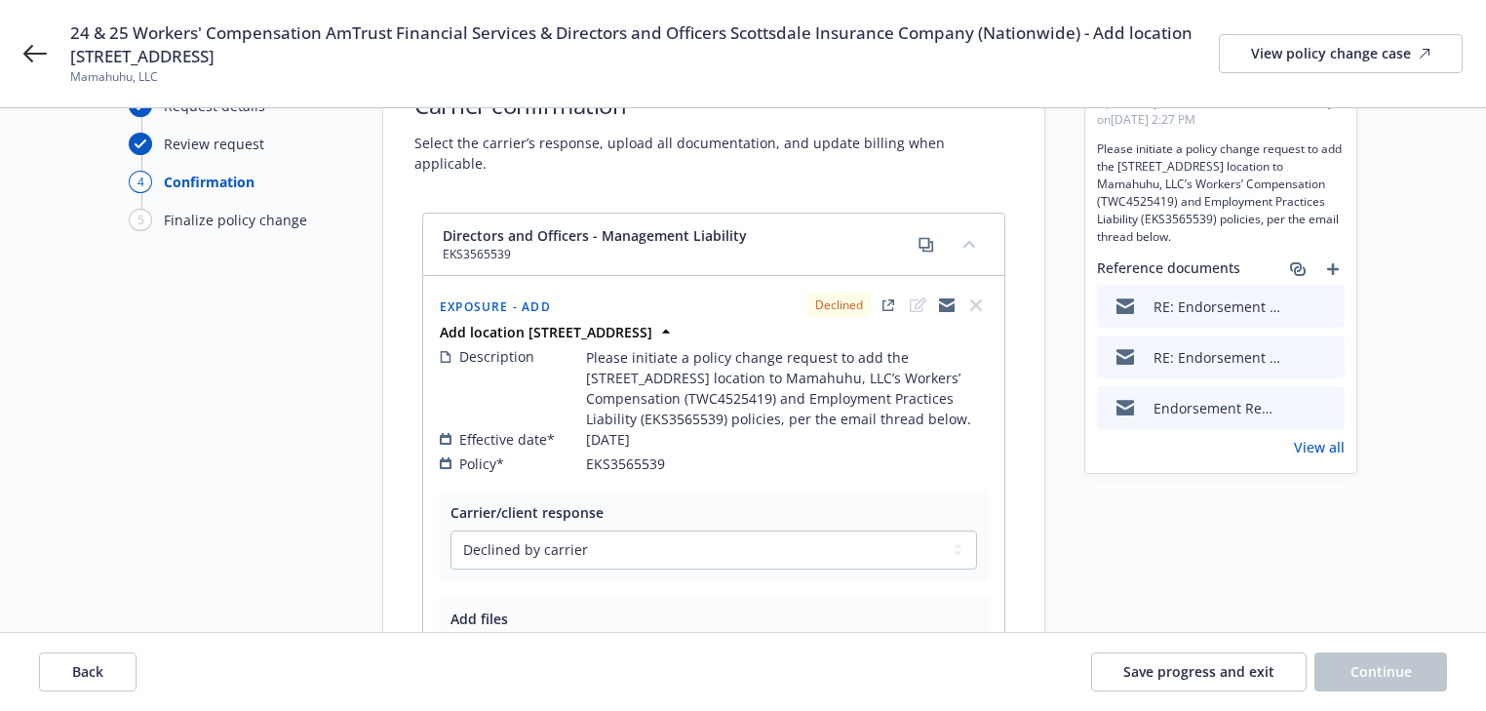
scroll to position [0, 0]
